Goal: Transaction & Acquisition: Purchase product/service

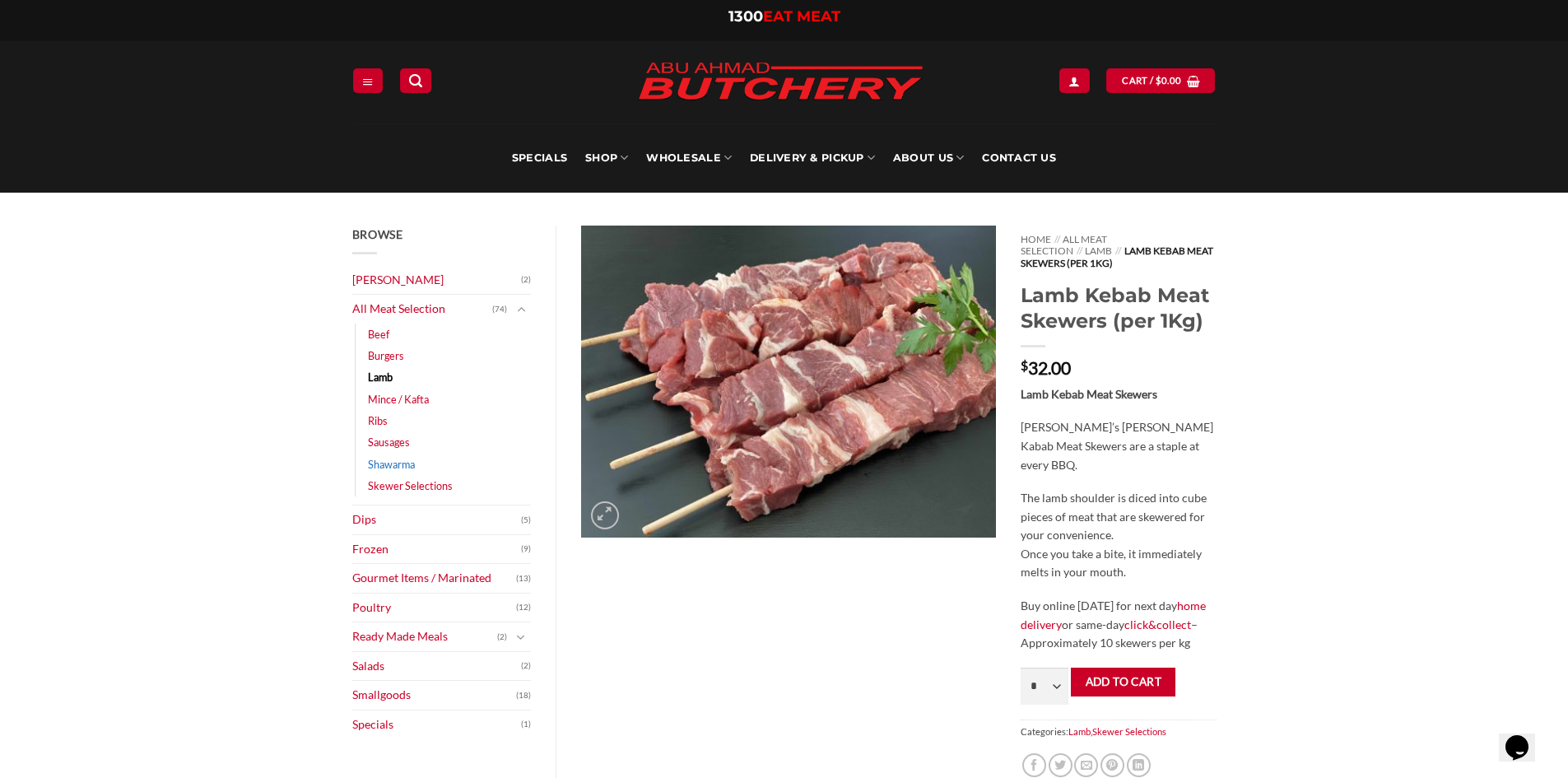
click at [386, 458] on link "Shawarma" at bounding box center [391, 463] width 47 height 21
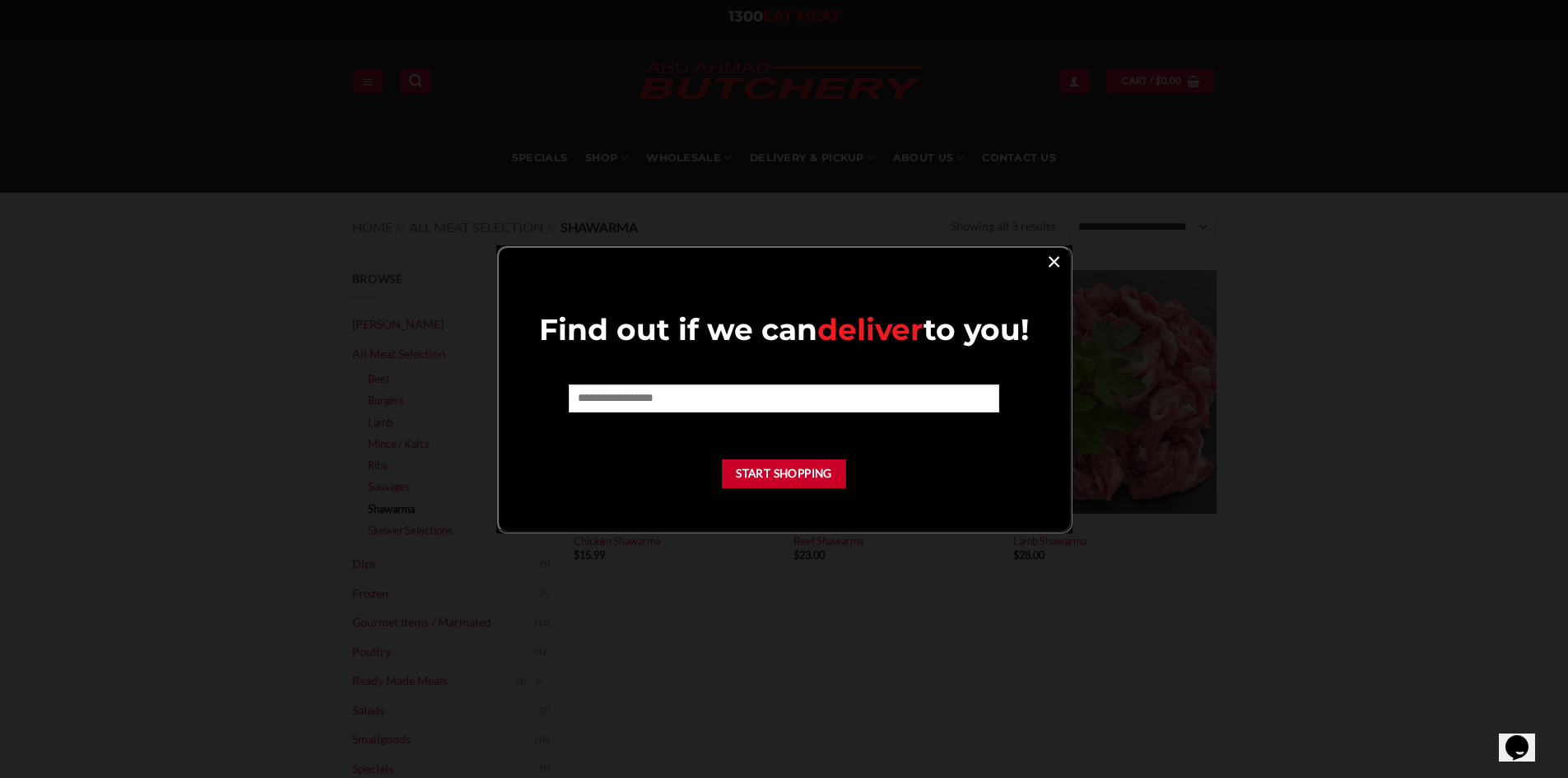
click at [1052, 259] on link "×" at bounding box center [1054, 261] width 24 height 22
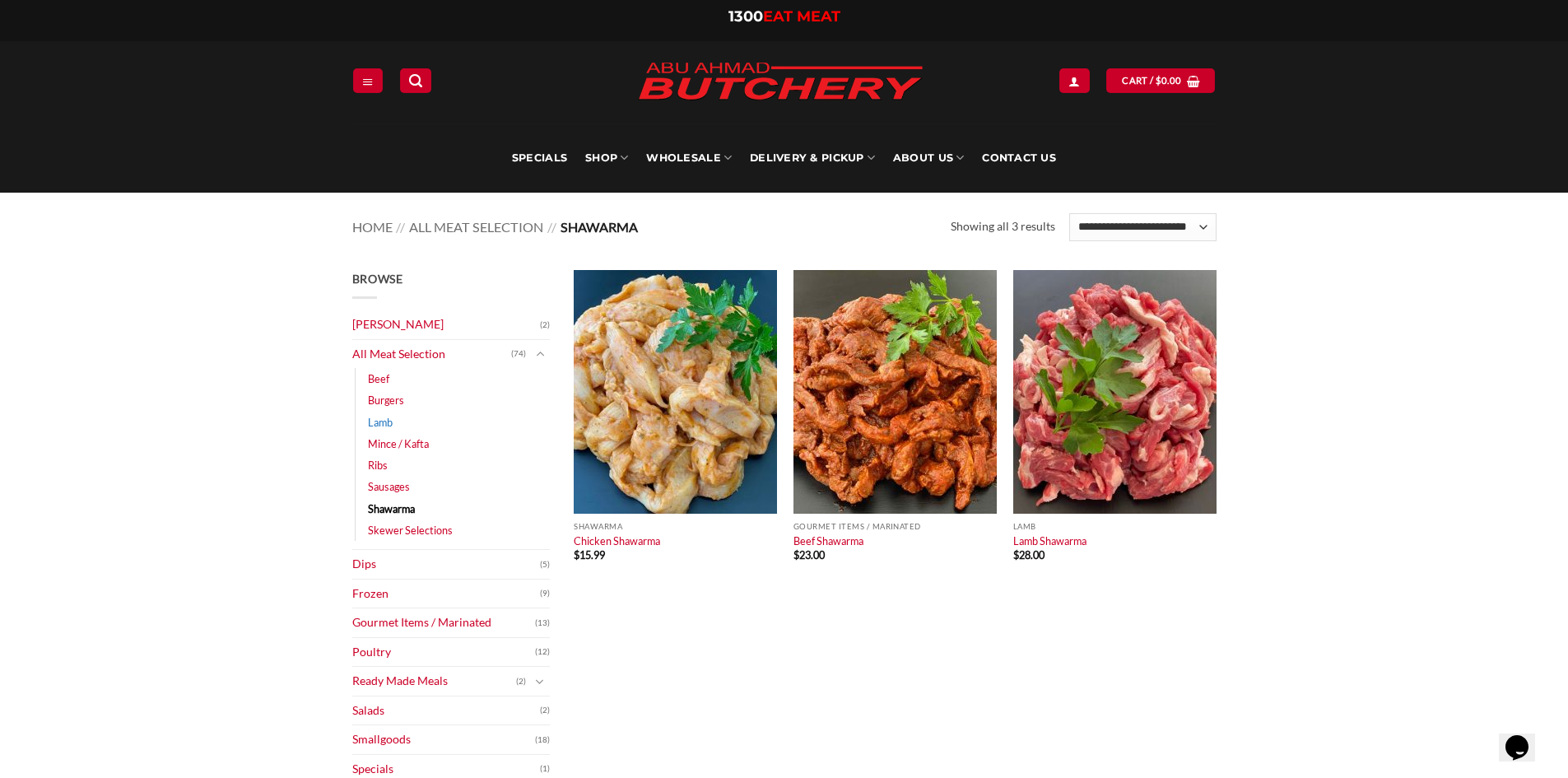
click at [380, 413] on link "Lamb" at bounding box center [379, 421] width 24 height 21
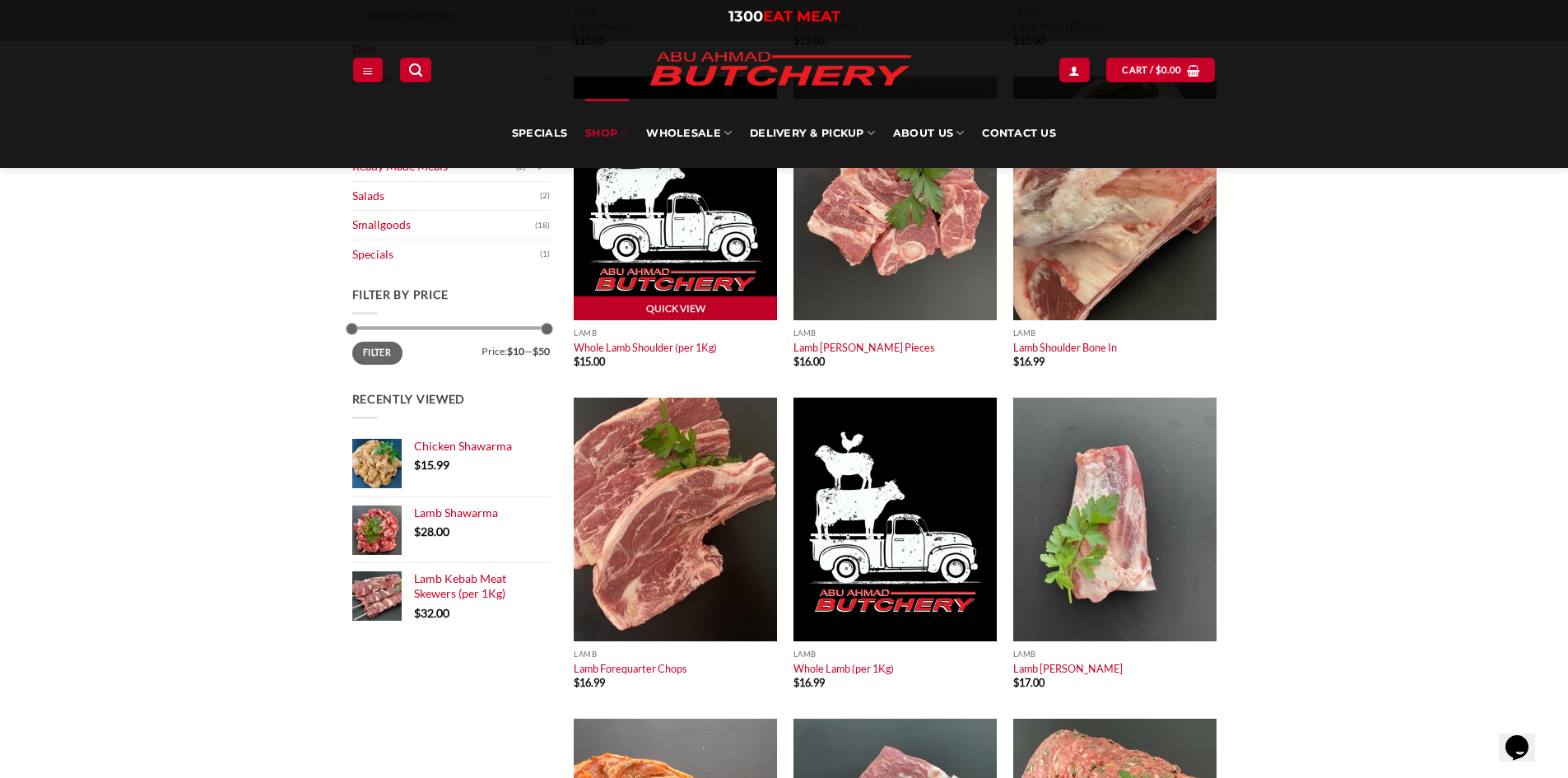
scroll to position [411, 0]
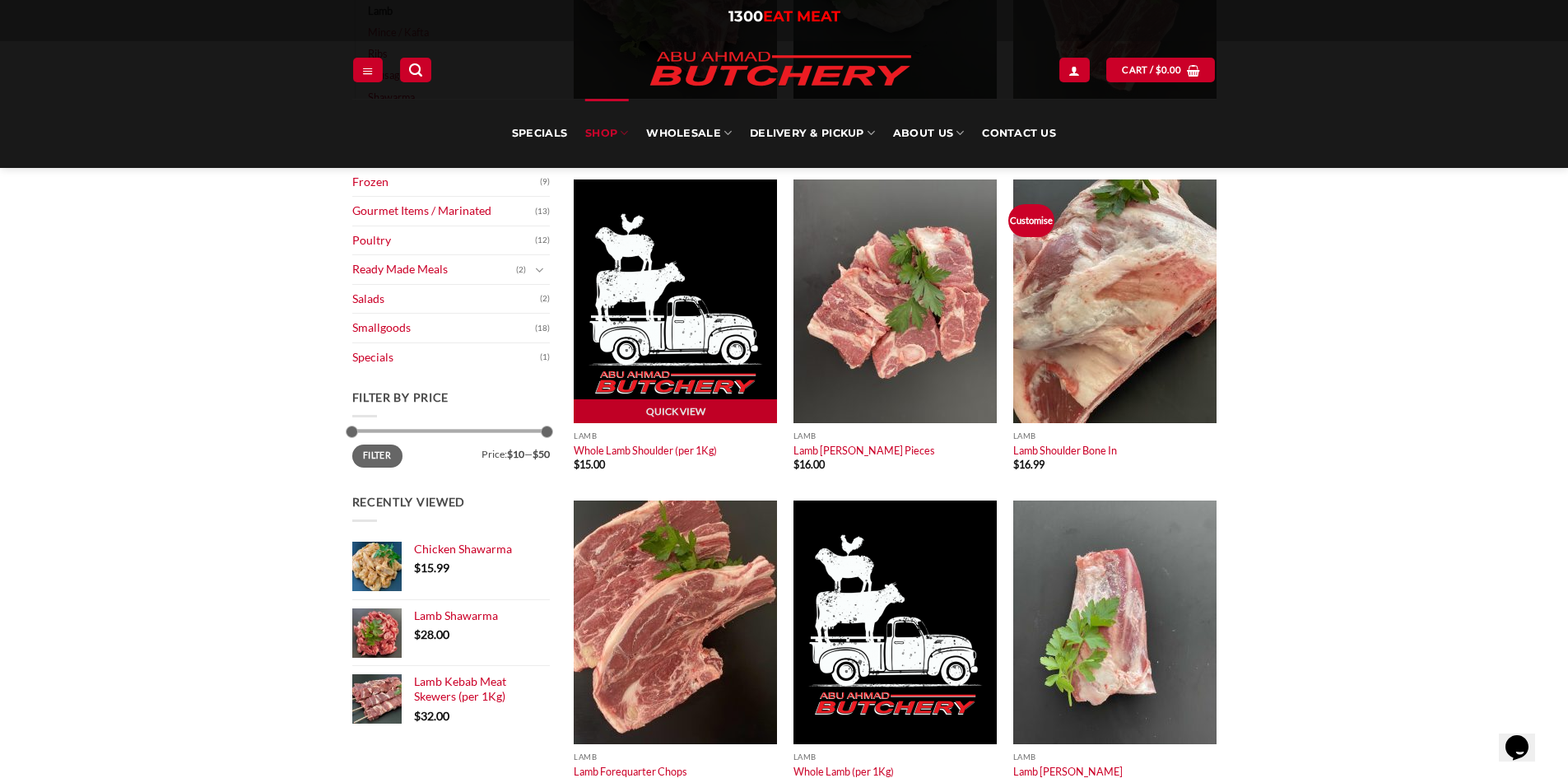
click at [658, 292] on img at bounding box center [675, 301] width 204 height 244
